Goal: Task Accomplishment & Management: Use online tool/utility

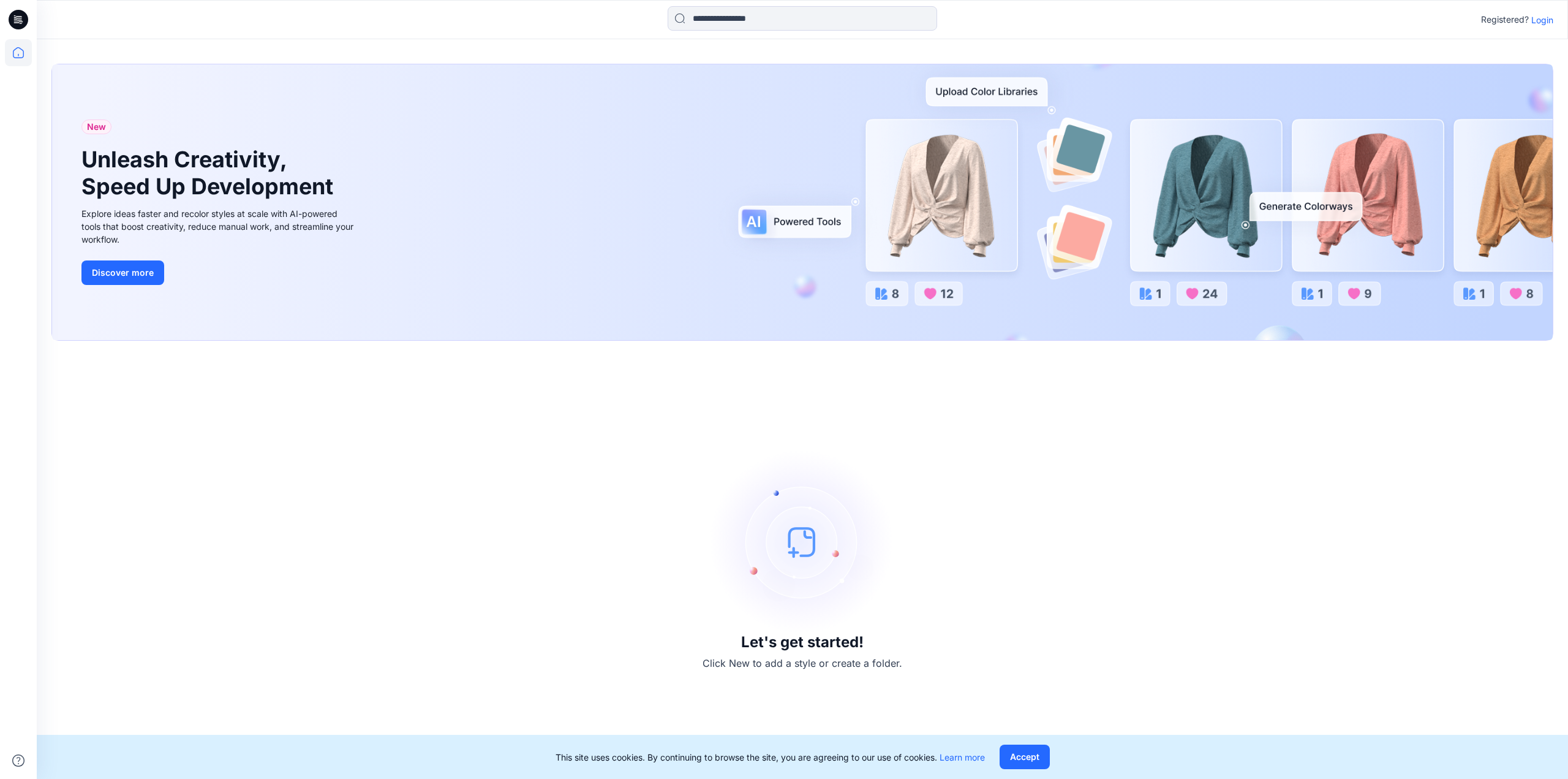
click at [1544, 19] on p "Login" at bounding box center [1542, 20] width 22 height 13
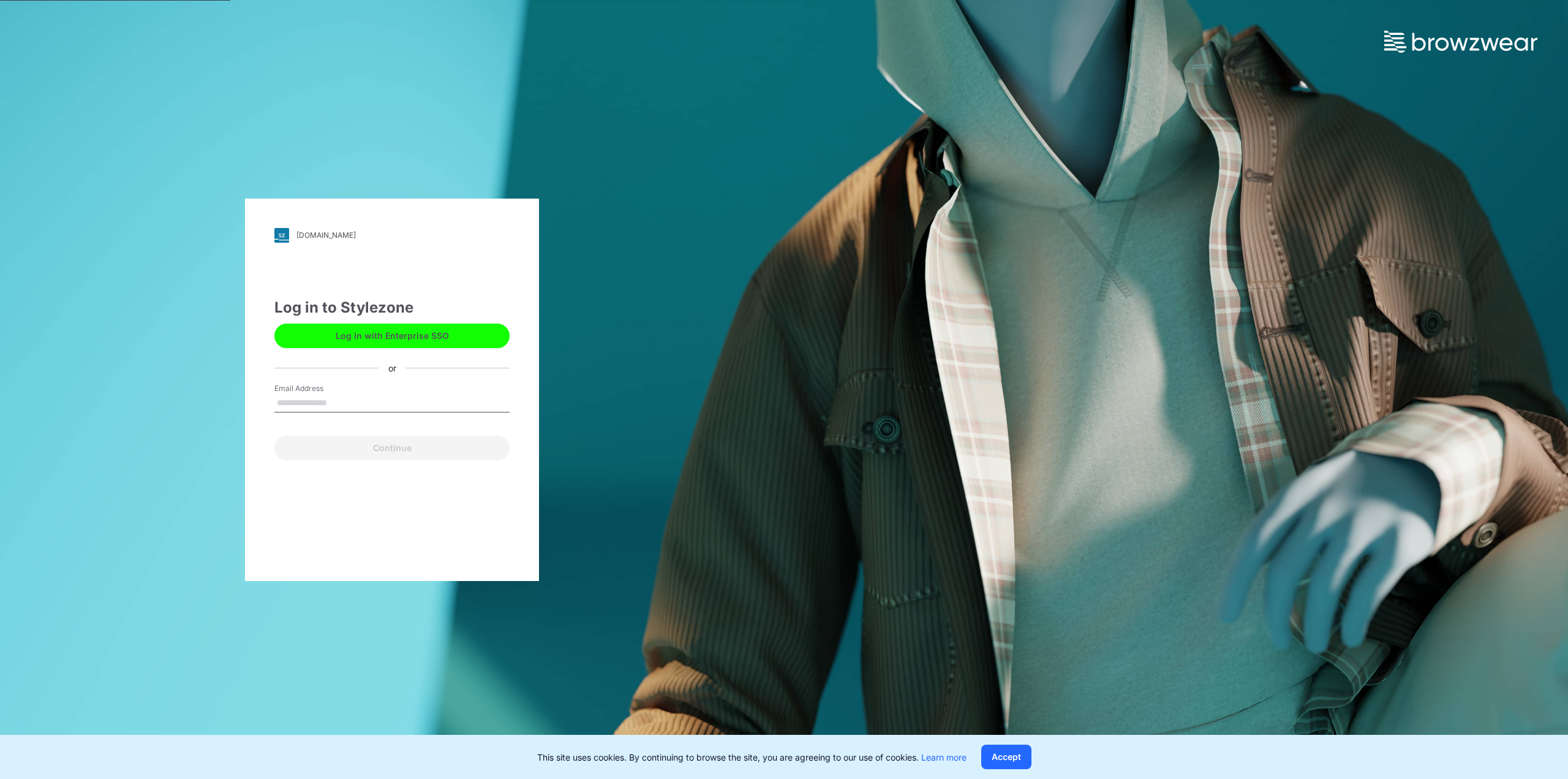
click at [325, 399] on input "Email Address" at bounding box center [392, 403] width 235 height 19
type input "**********"
click at [352, 444] on button "Continue" at bounding box center [392, 448] width 235 height 24
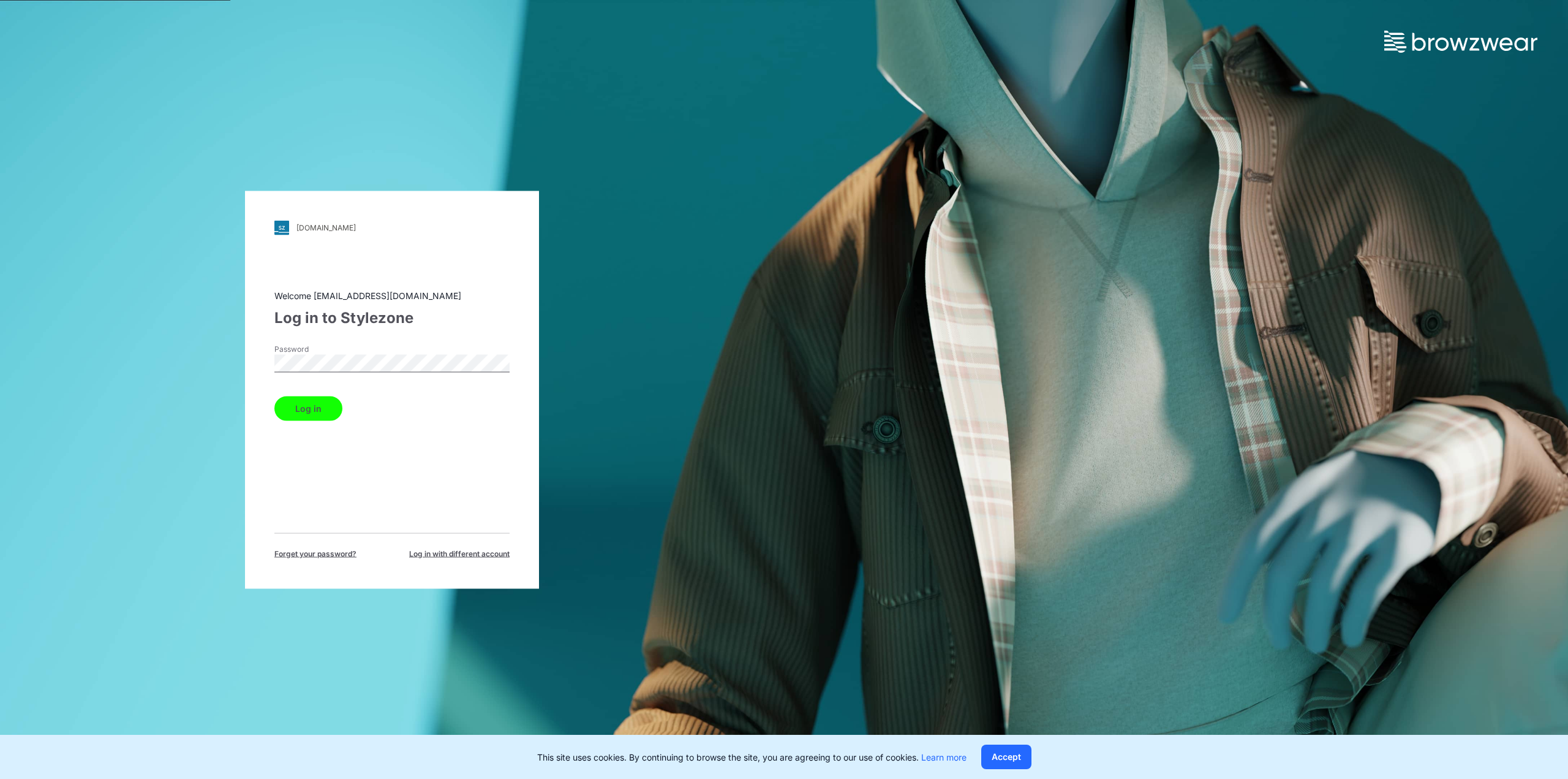
click at [295, 416] on button "Log in" at bounding box center [309, 408] width 68 height 24
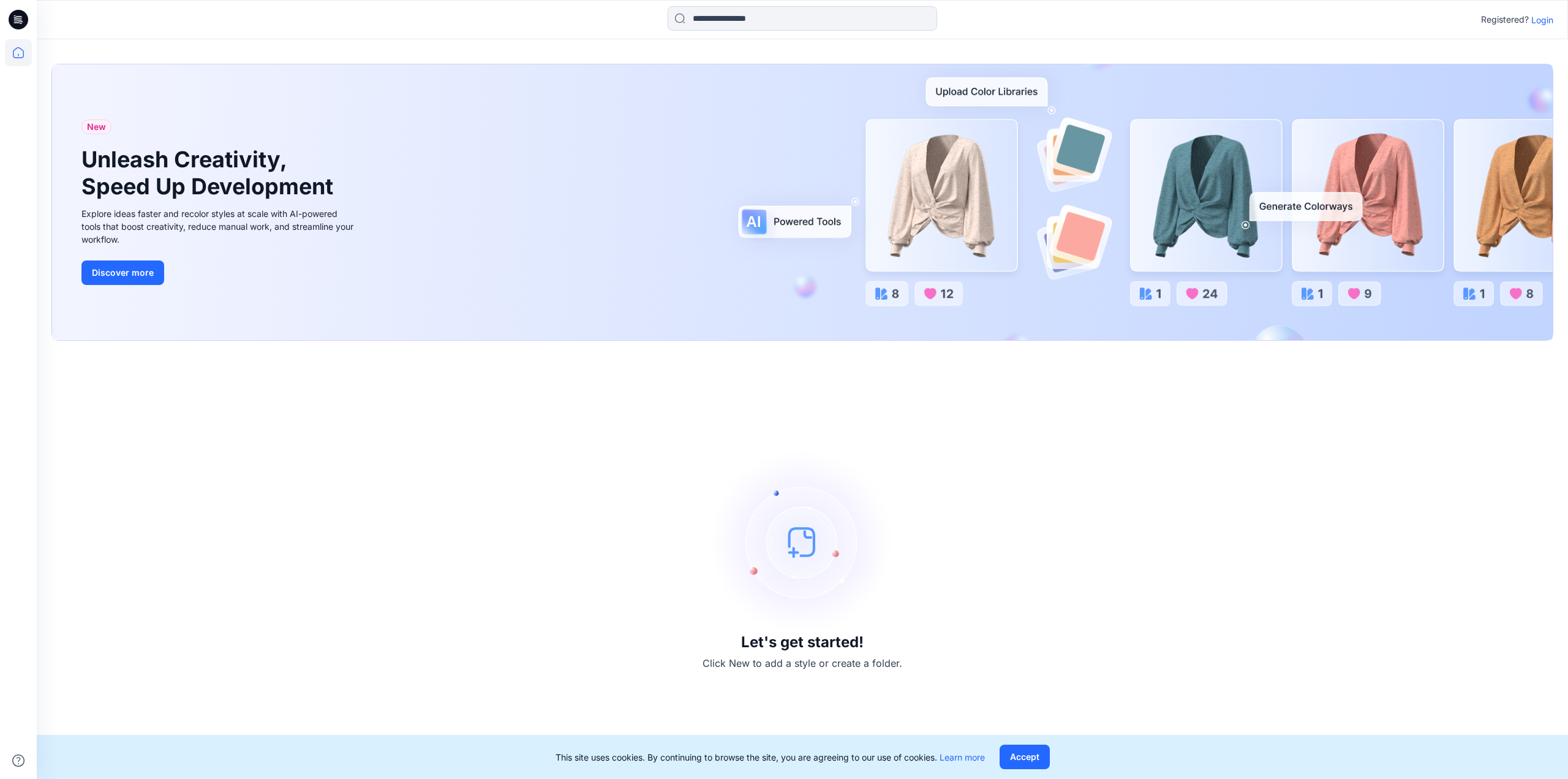
click at [1540, 24] on p "Login" at bounding box center [1542, 20] width 22 height 13
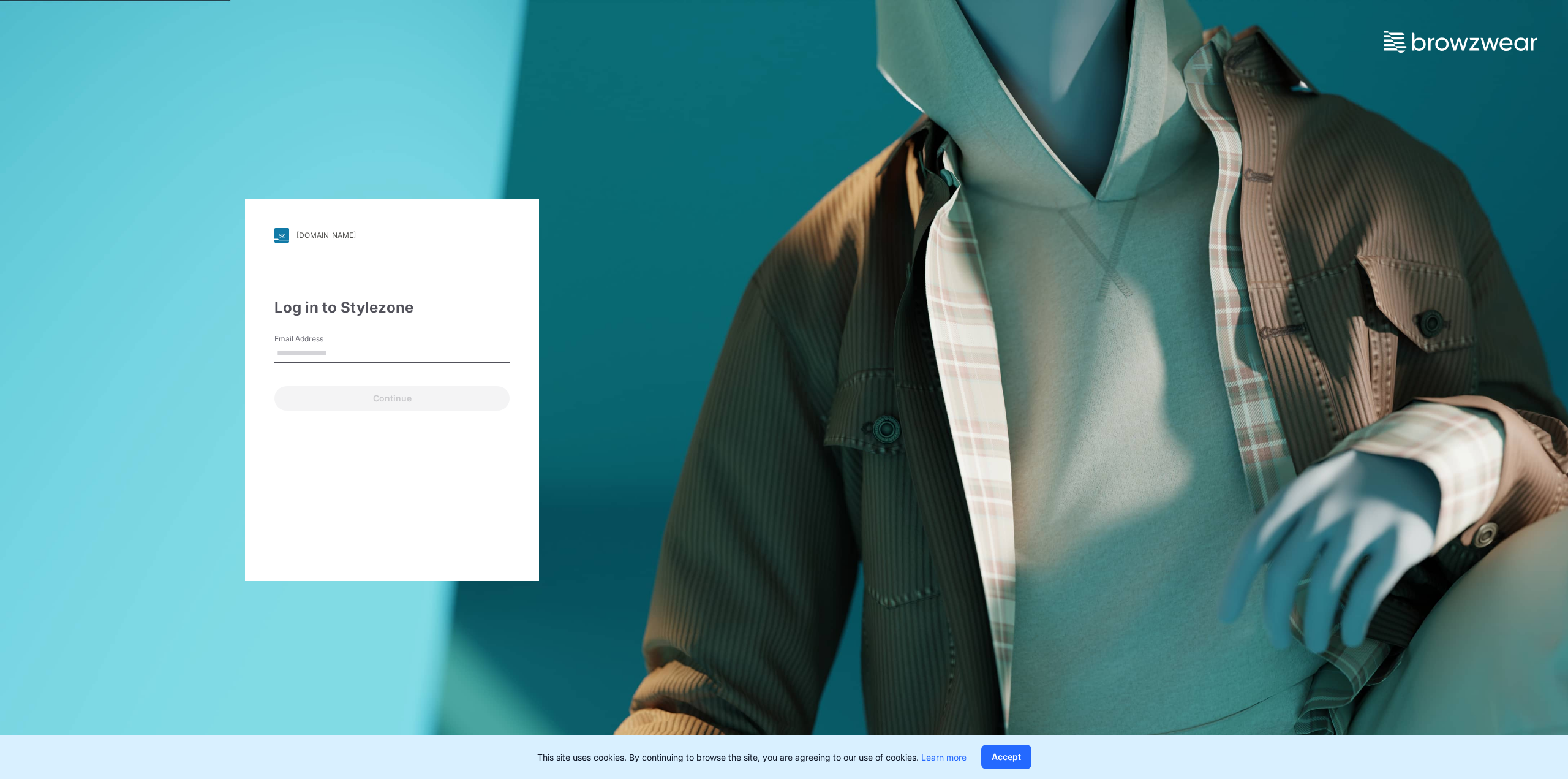
type input "**********"
click at [341, 399] on button "Continue" at bounding box center [392, 398] width 235 height 24
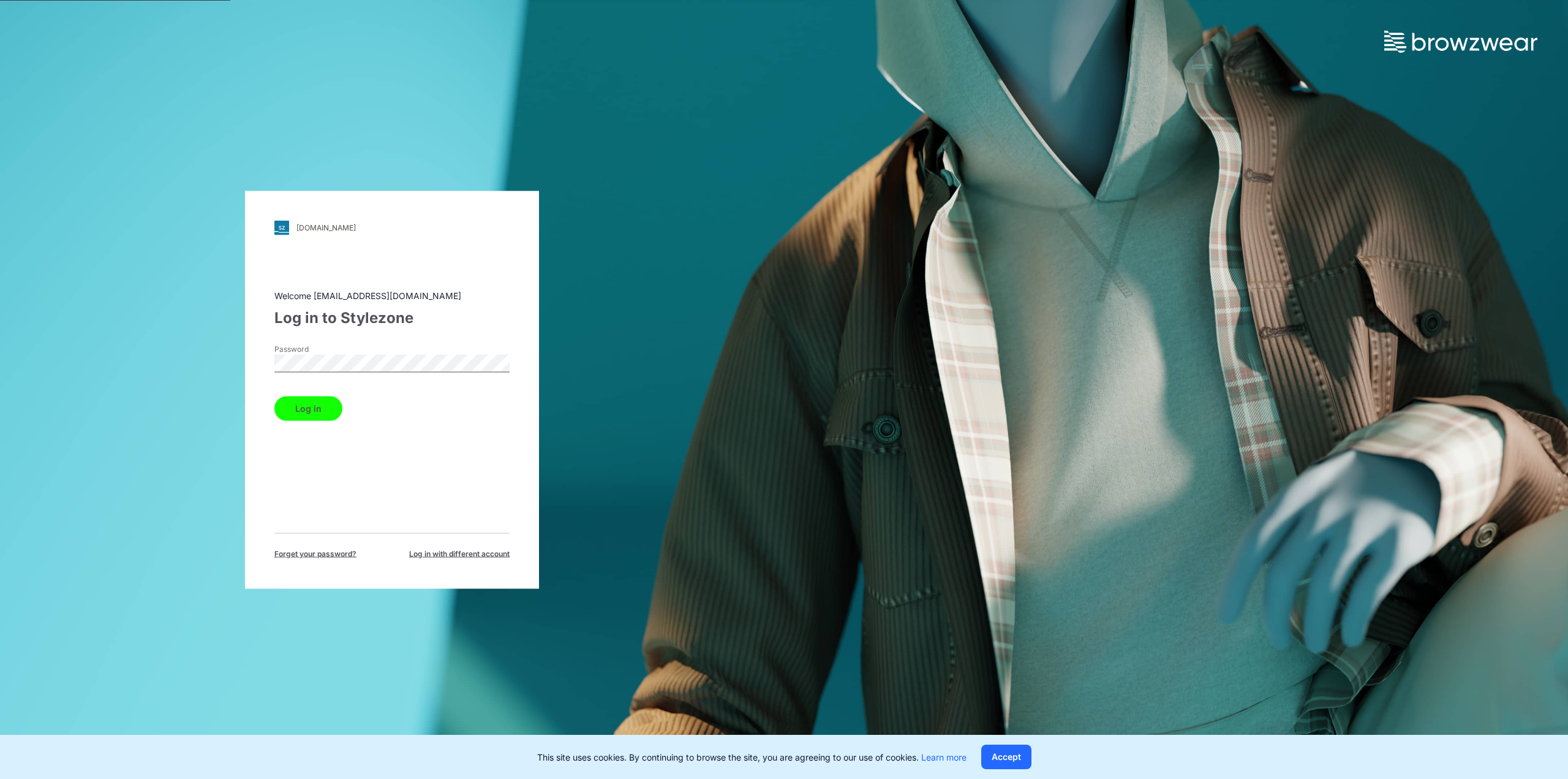
click at [323, 407] on button "Log in" at bounding box center [309, 408] width 68 height 24
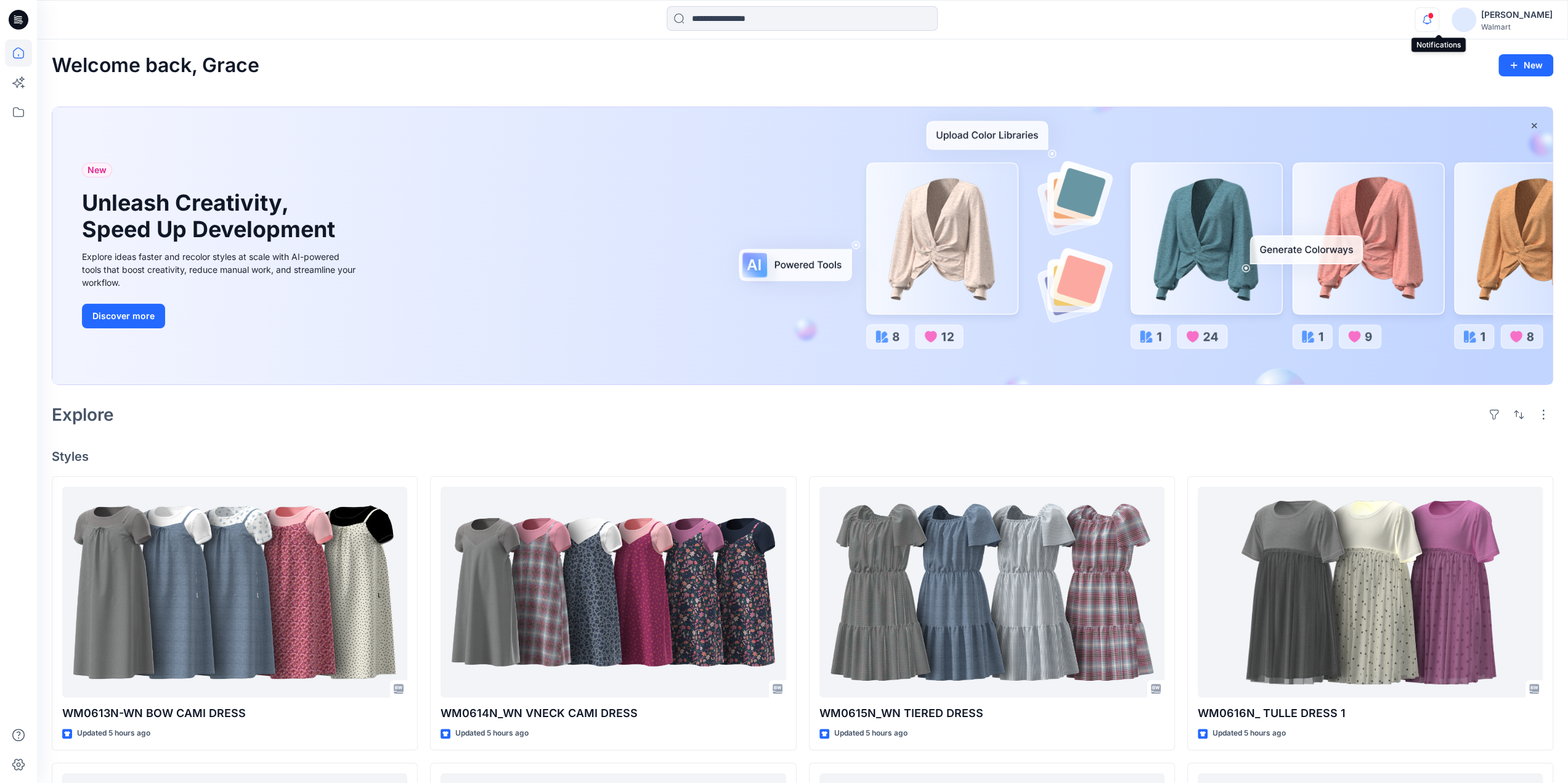
click at [1432, 19] on icon "button" at bounding box center [1427, 19] width 9 height 8
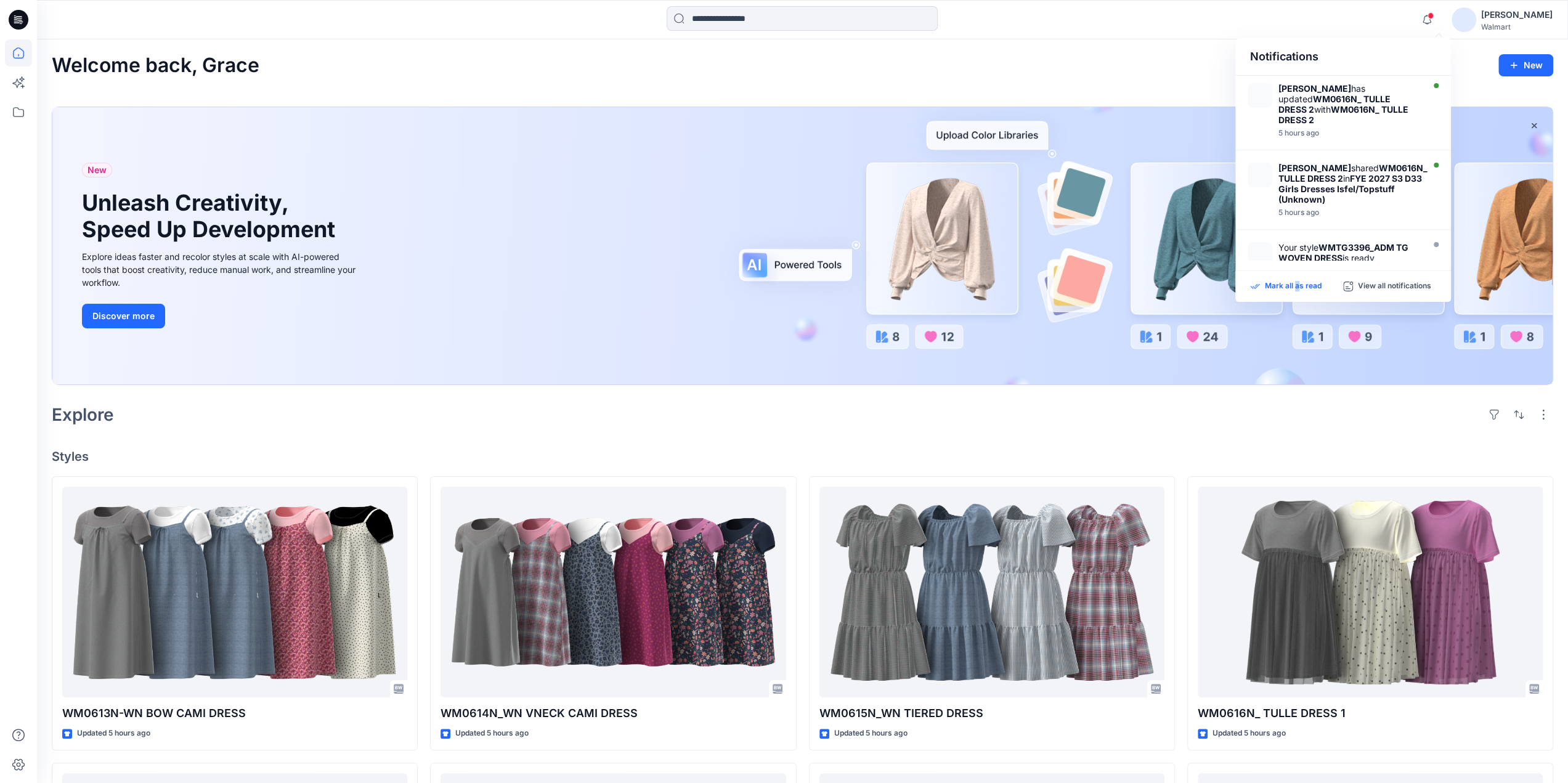
click at [1297, 284] on p "Mark all as read" at bounding box center [1293, 287] width 57 height 11
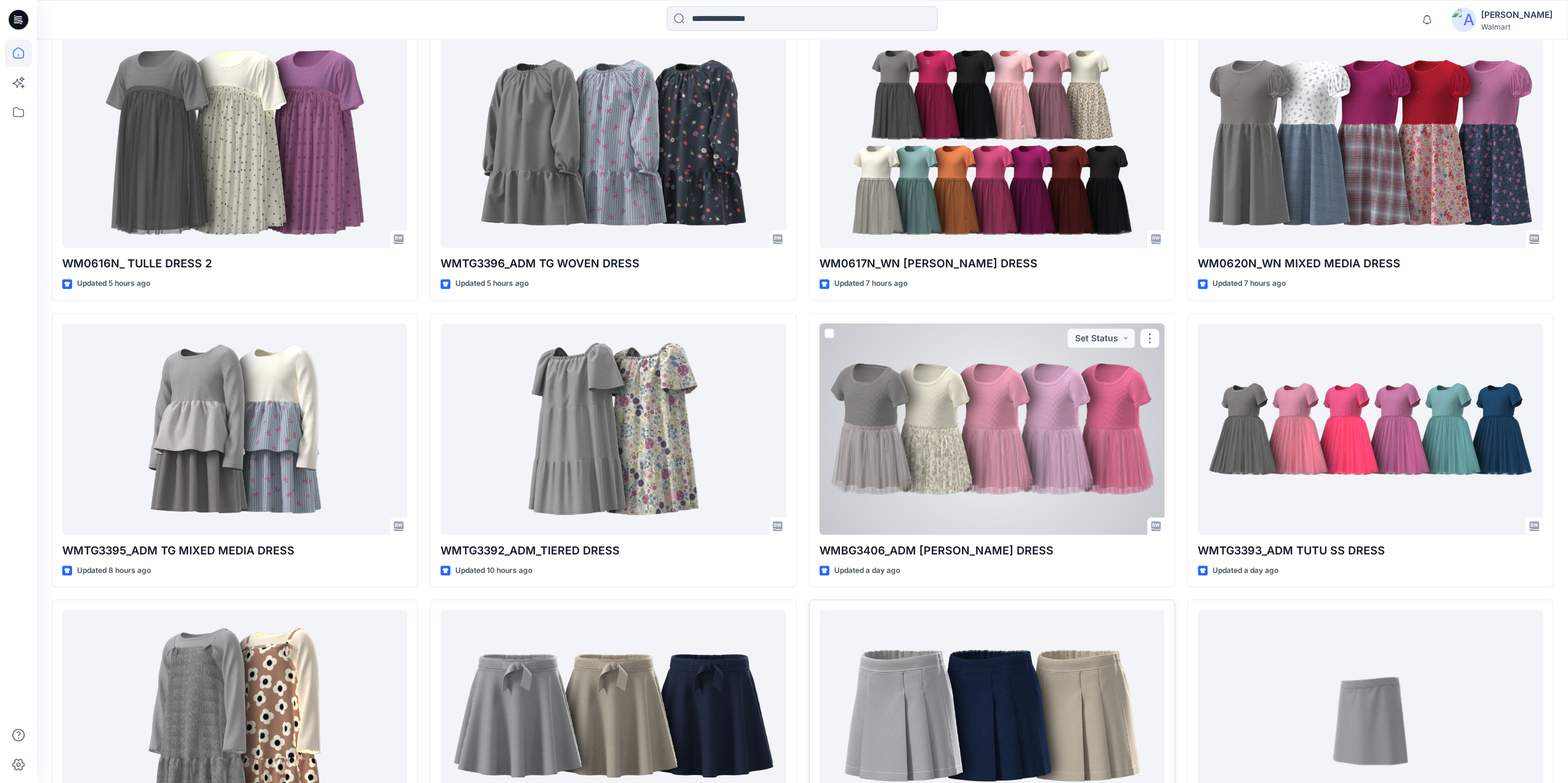
scroll to position [1457, 0]
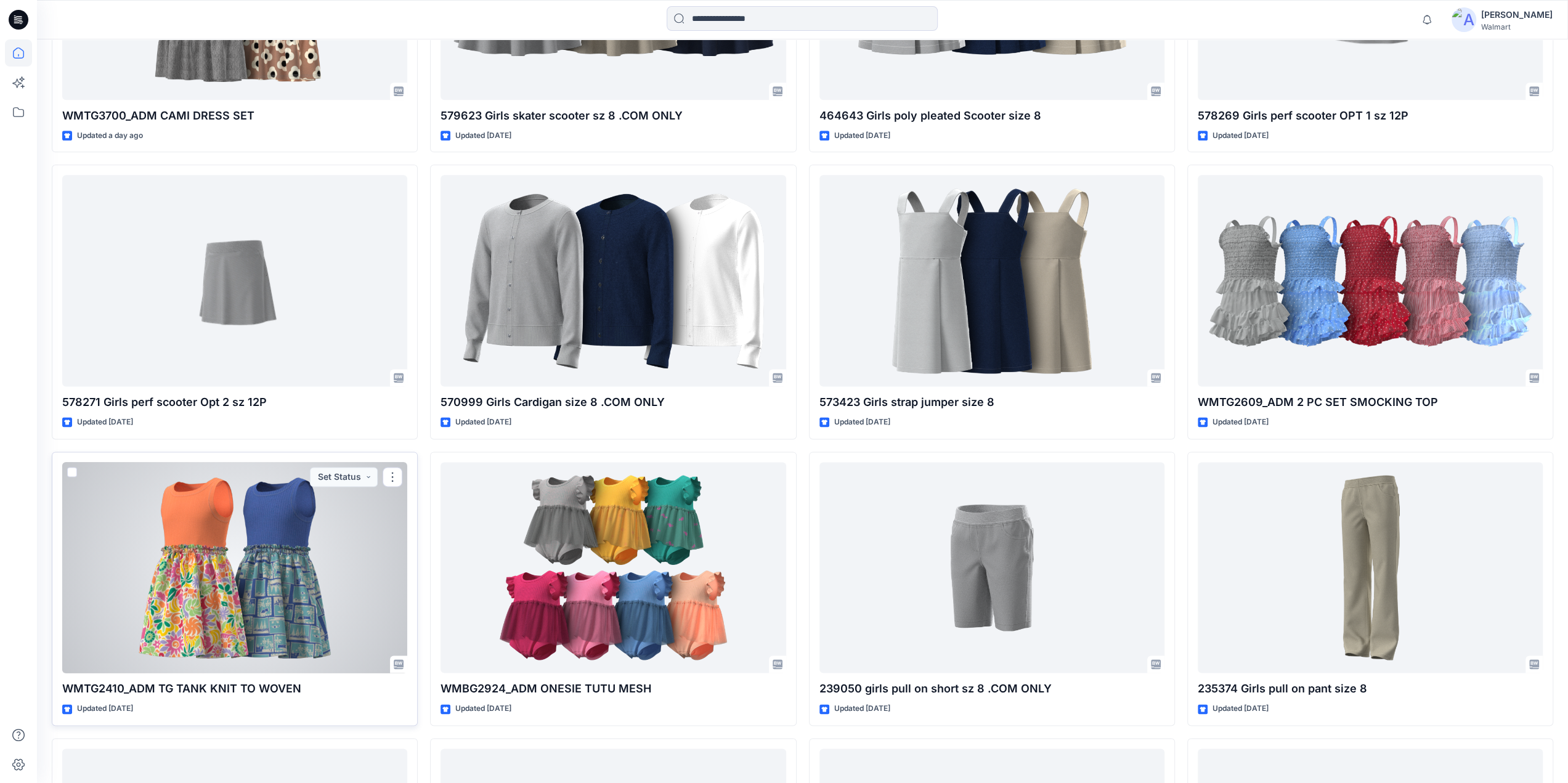
click at [217, 574] on div at bounding box center [235, 568] width 345 height 211
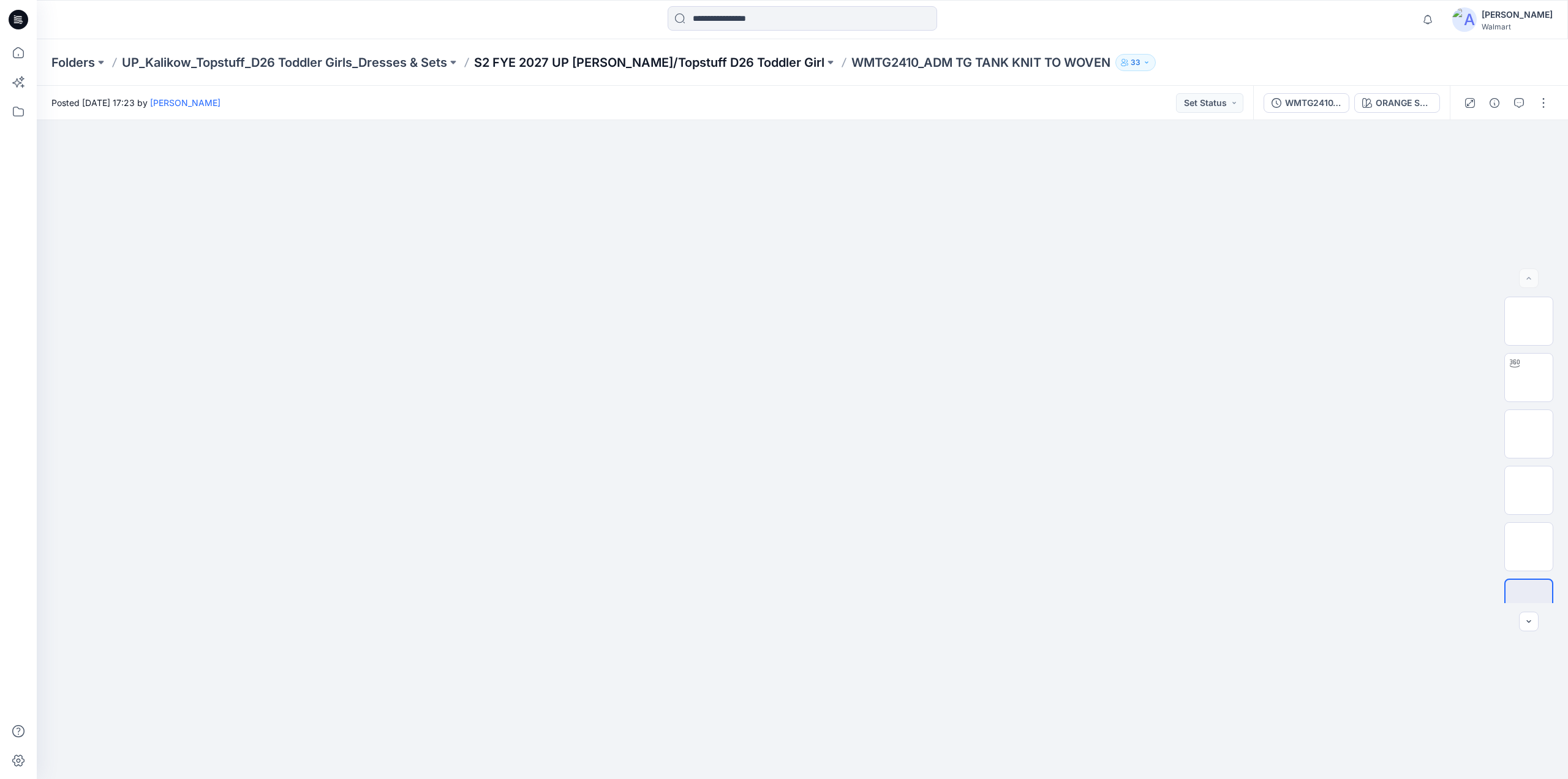
click at [706, 63] on p "S2 FYE 2027 UP [PERSON_NAME]/Topstuff D26 Toddler Girl" at bounding box center [649, 62] width 351 height 17
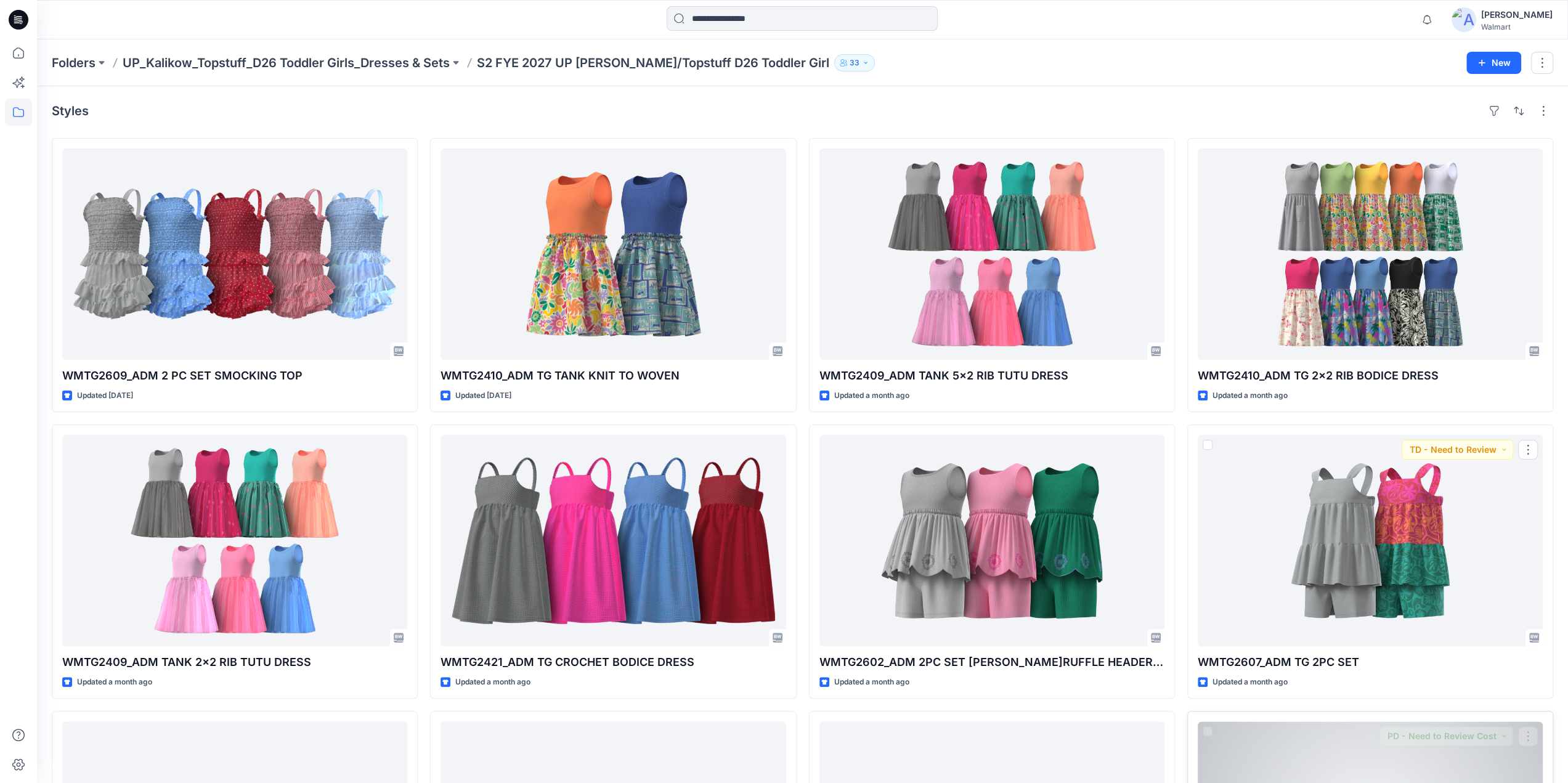
scroll to position [215, 0]
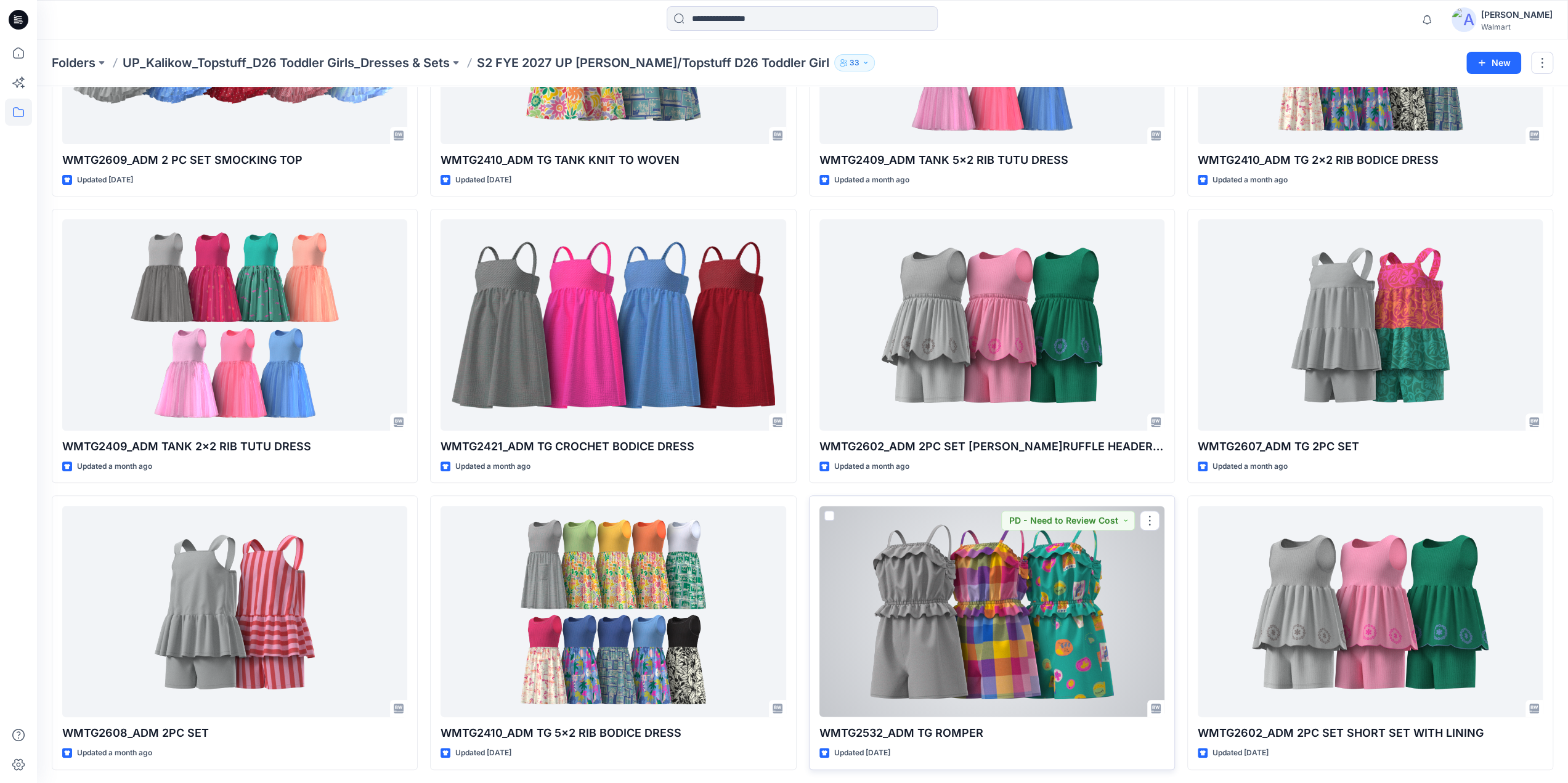
click at [997, 592] on div at bounding box center [992, 612] width 345 height 211
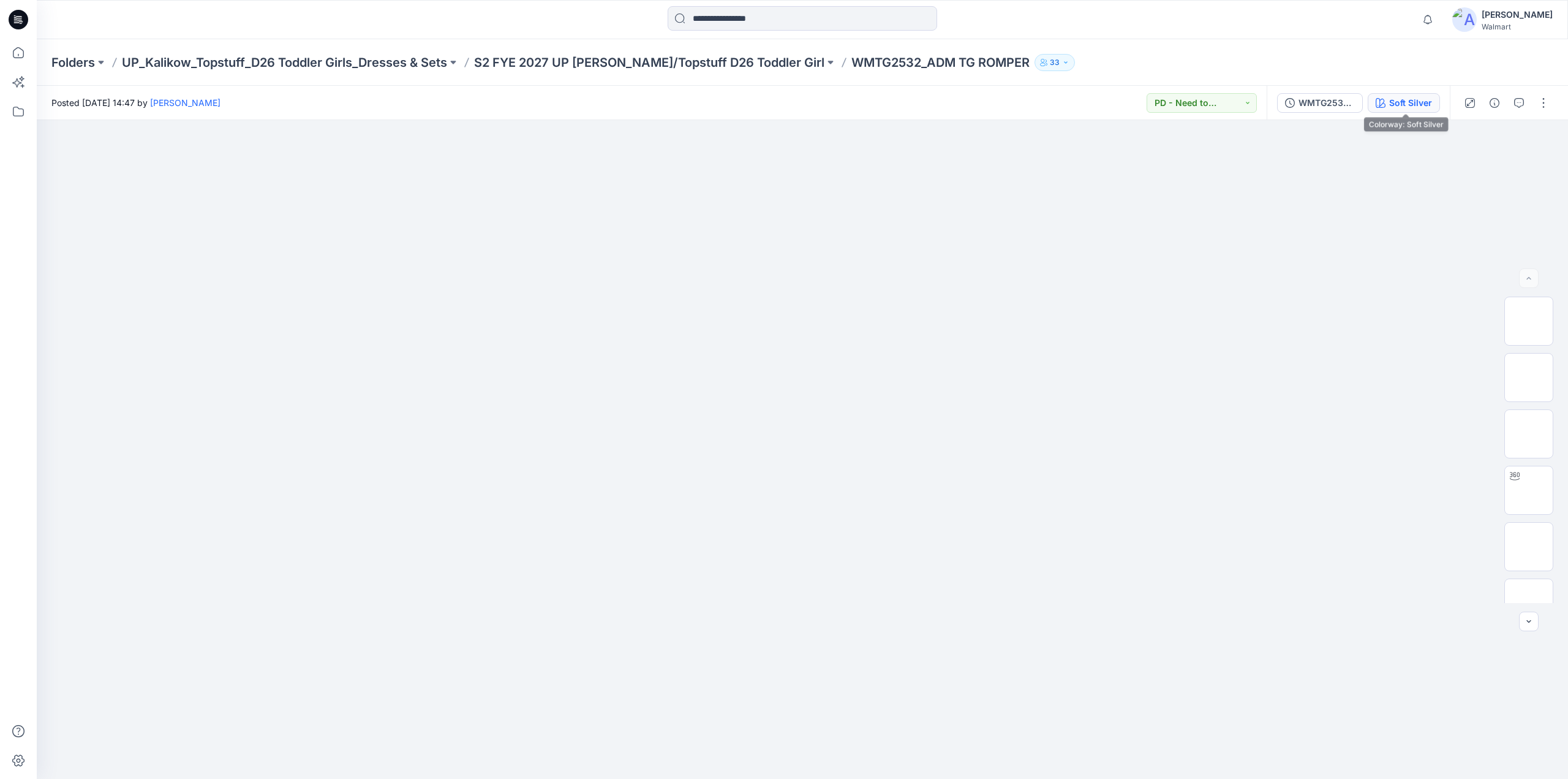
click at [1406, 105] on div "Soft Silver" at bounding box center [1410, 103] width 43 height 14
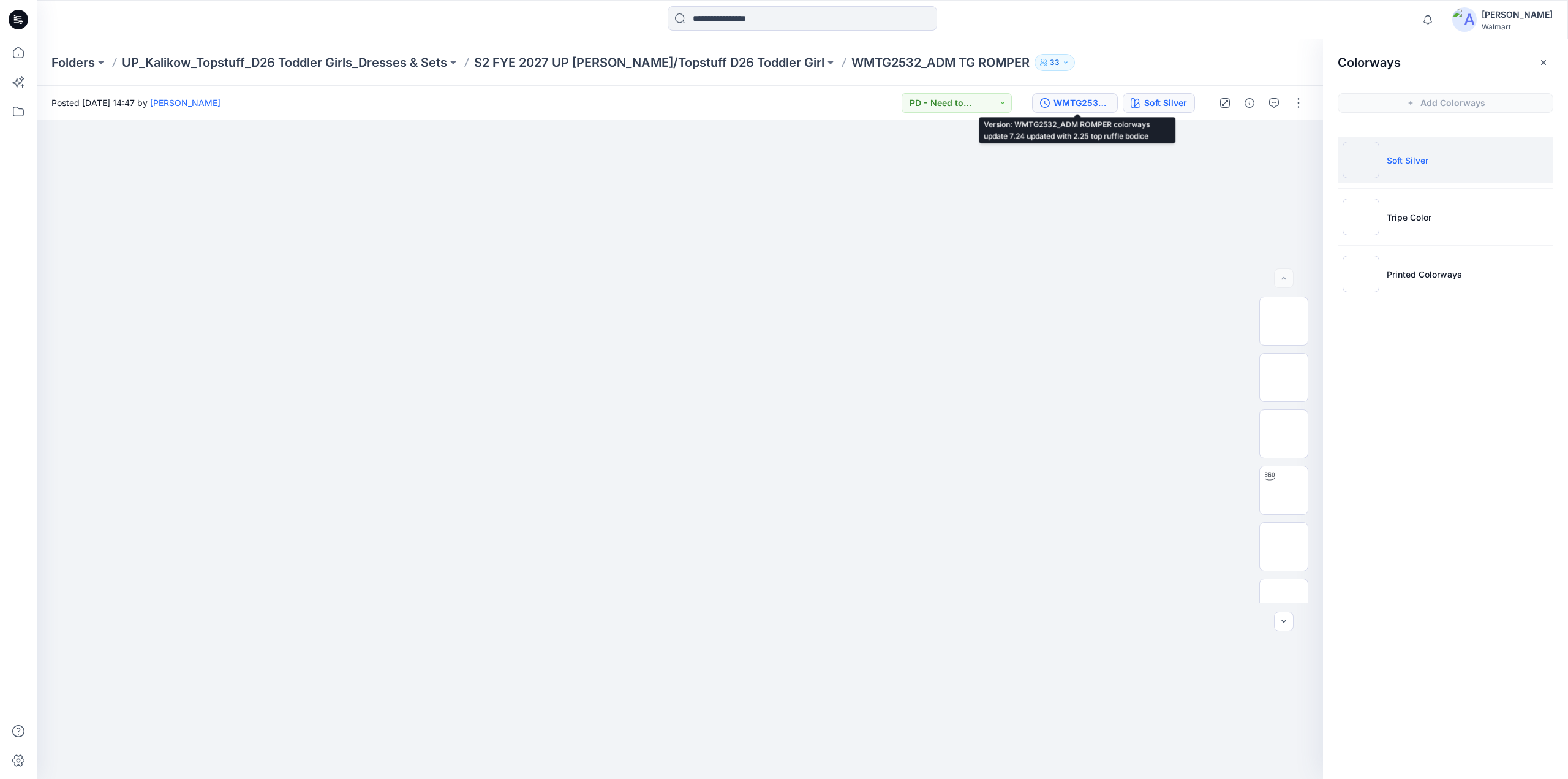
click at [1091, 103] on div "WMTG2532_ADM ROMPER colorways update 7.24 updated with 2.25 top ruffle bodice" at bounding box center [1082, 103] width 57 height 14
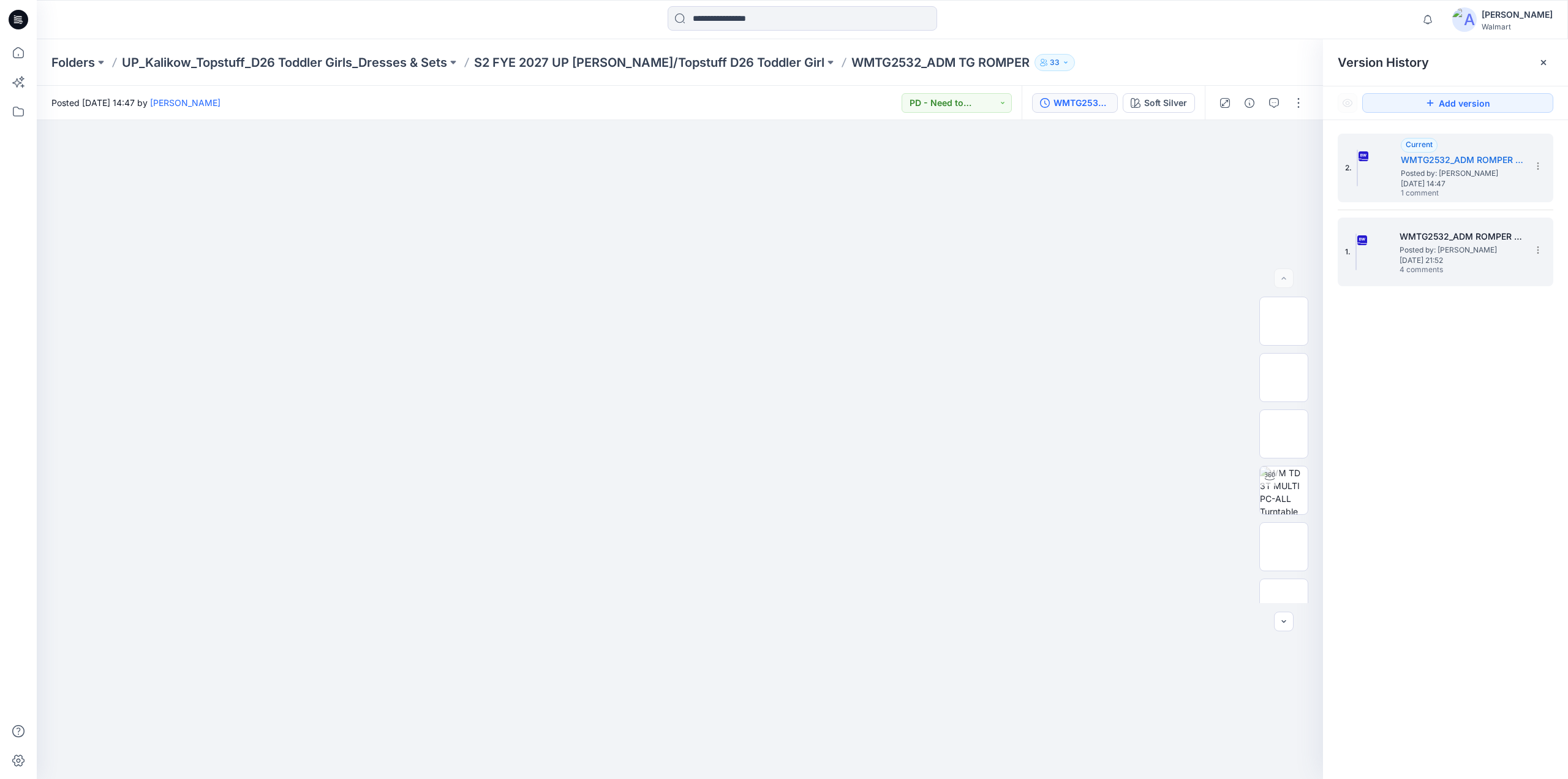
click at [1432, 266] on span "4 comments" at bounding box center [1443, 270] width 86 height 10
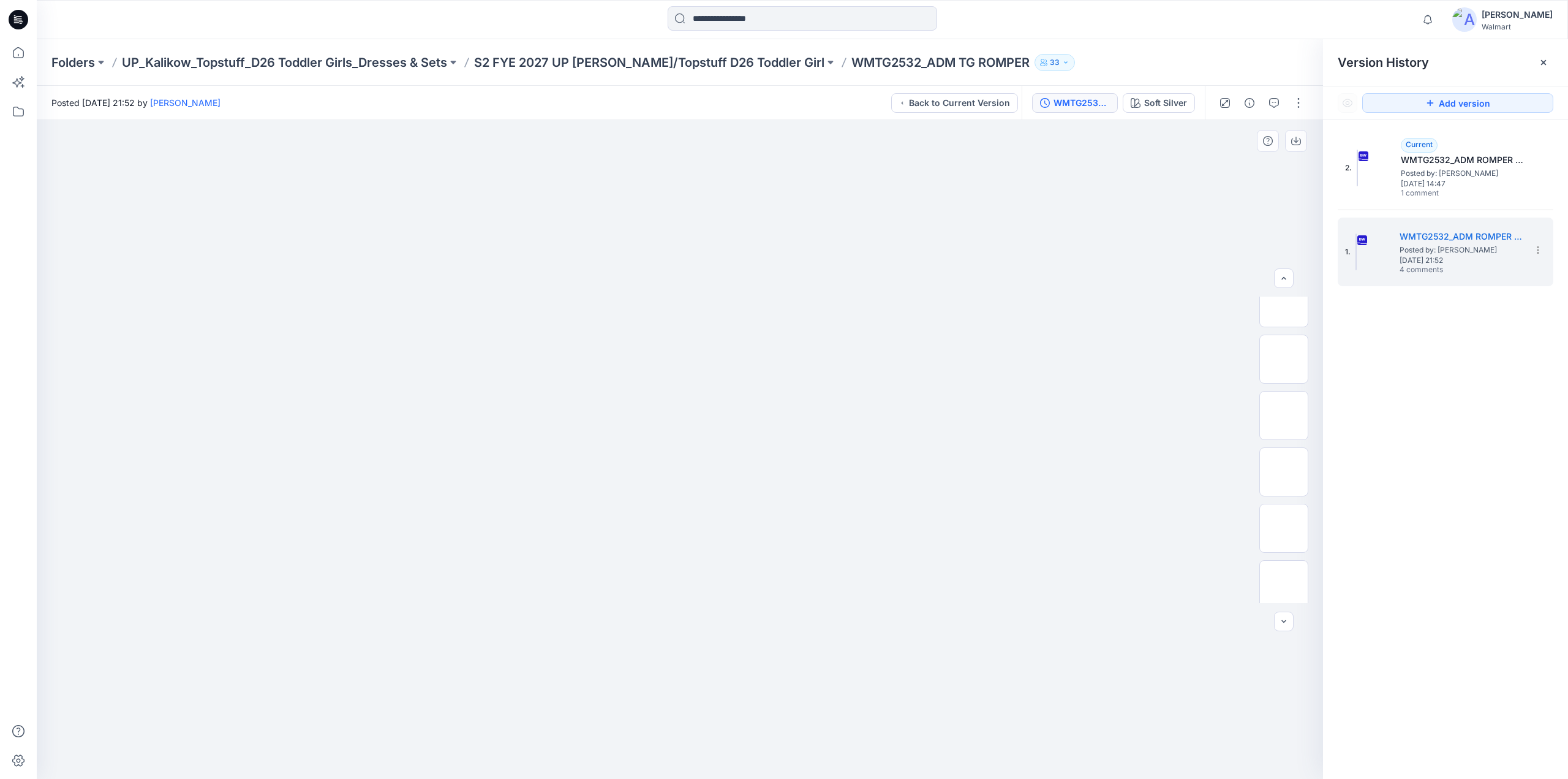
scroll to position [306, 0]
click at [1284, 522] on img at bounding box center [1284, 522] width 0 height 0
click at [1276, 100] on icon "button" at bounding box center [1274, 103] width 10 height 10
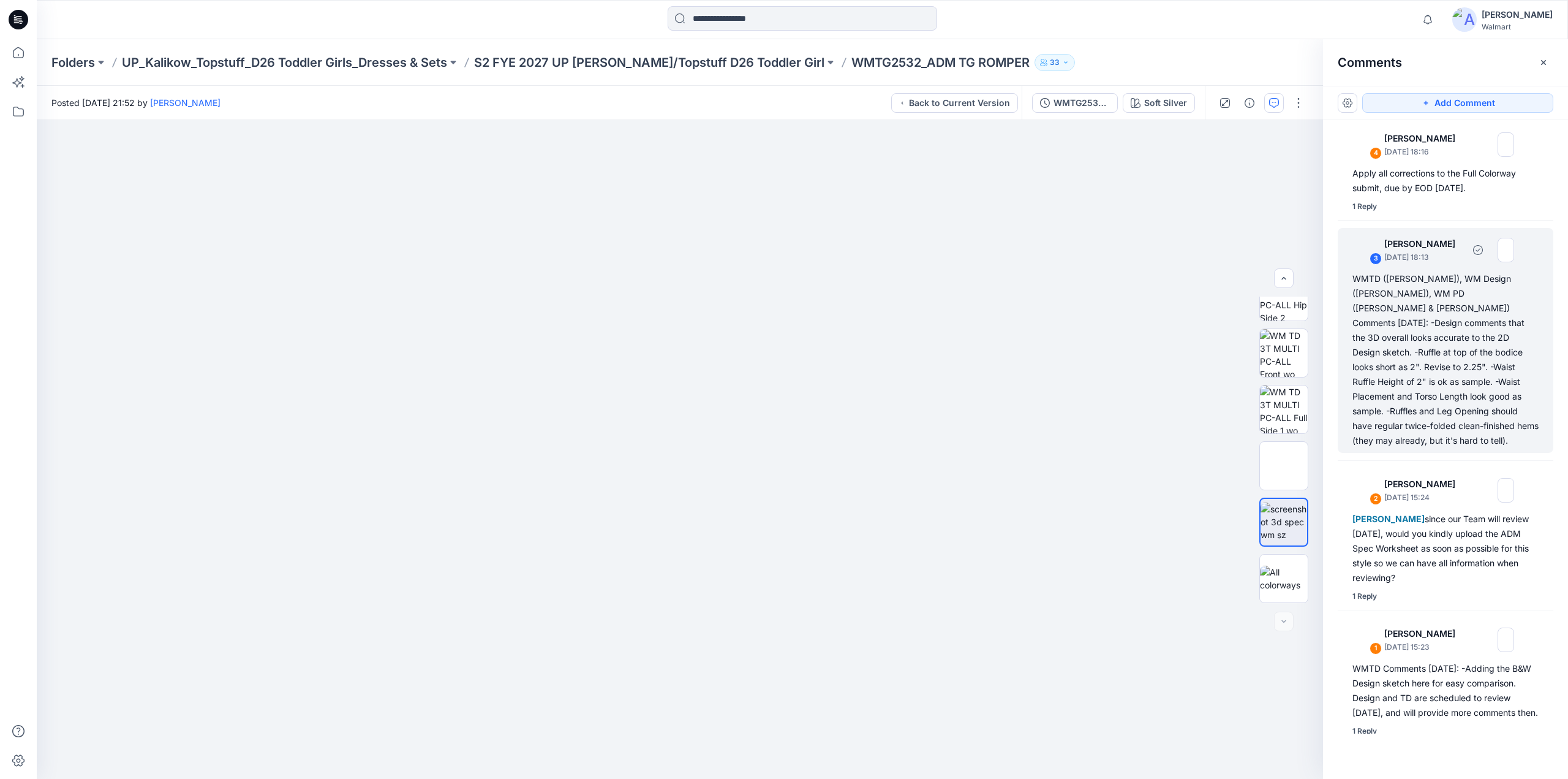
scroll to position [0, 0]
